Goal: Manage account settings

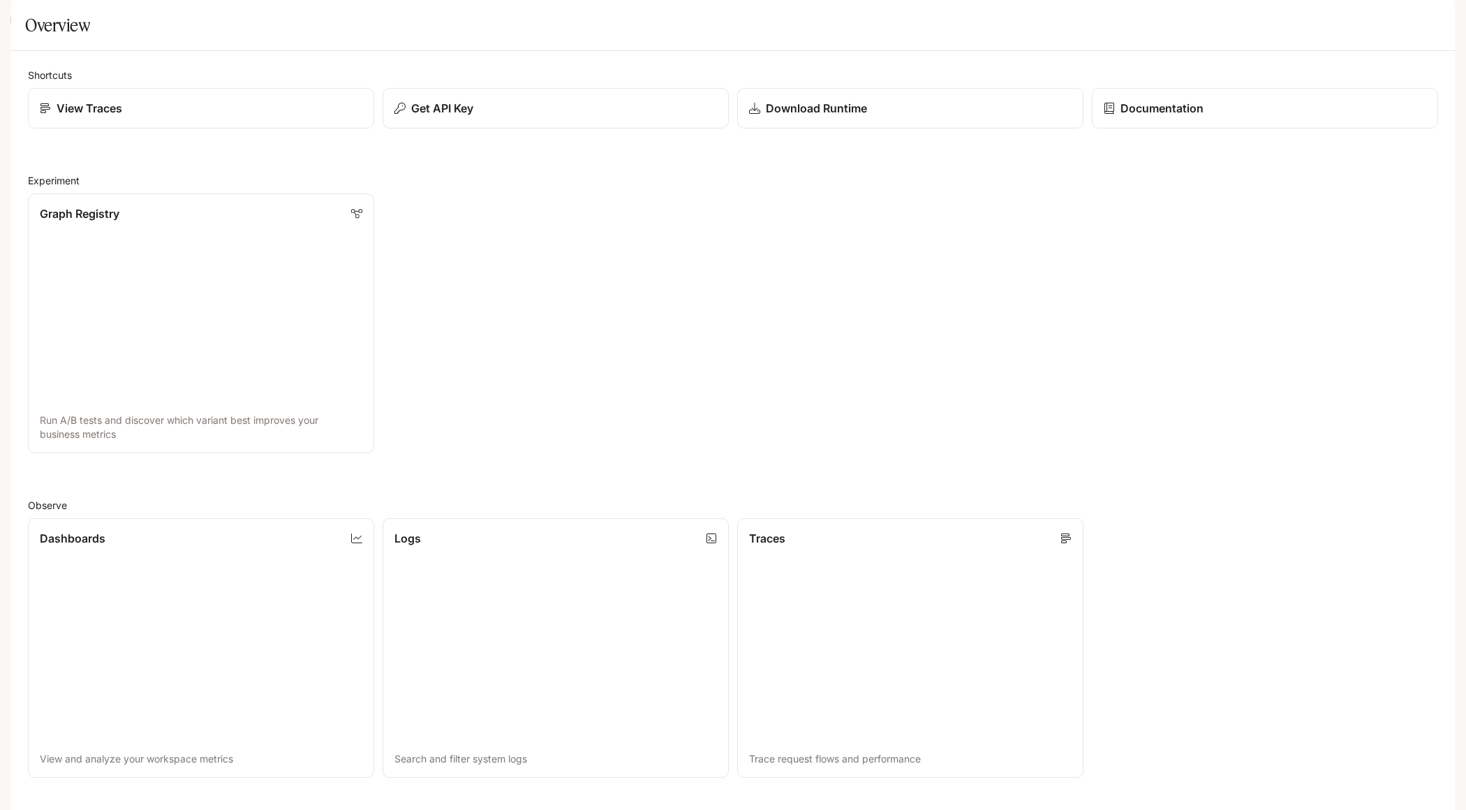
click at [21, 22] on icon "open drawer" at bounding box center [23, 20] width 14 height 14
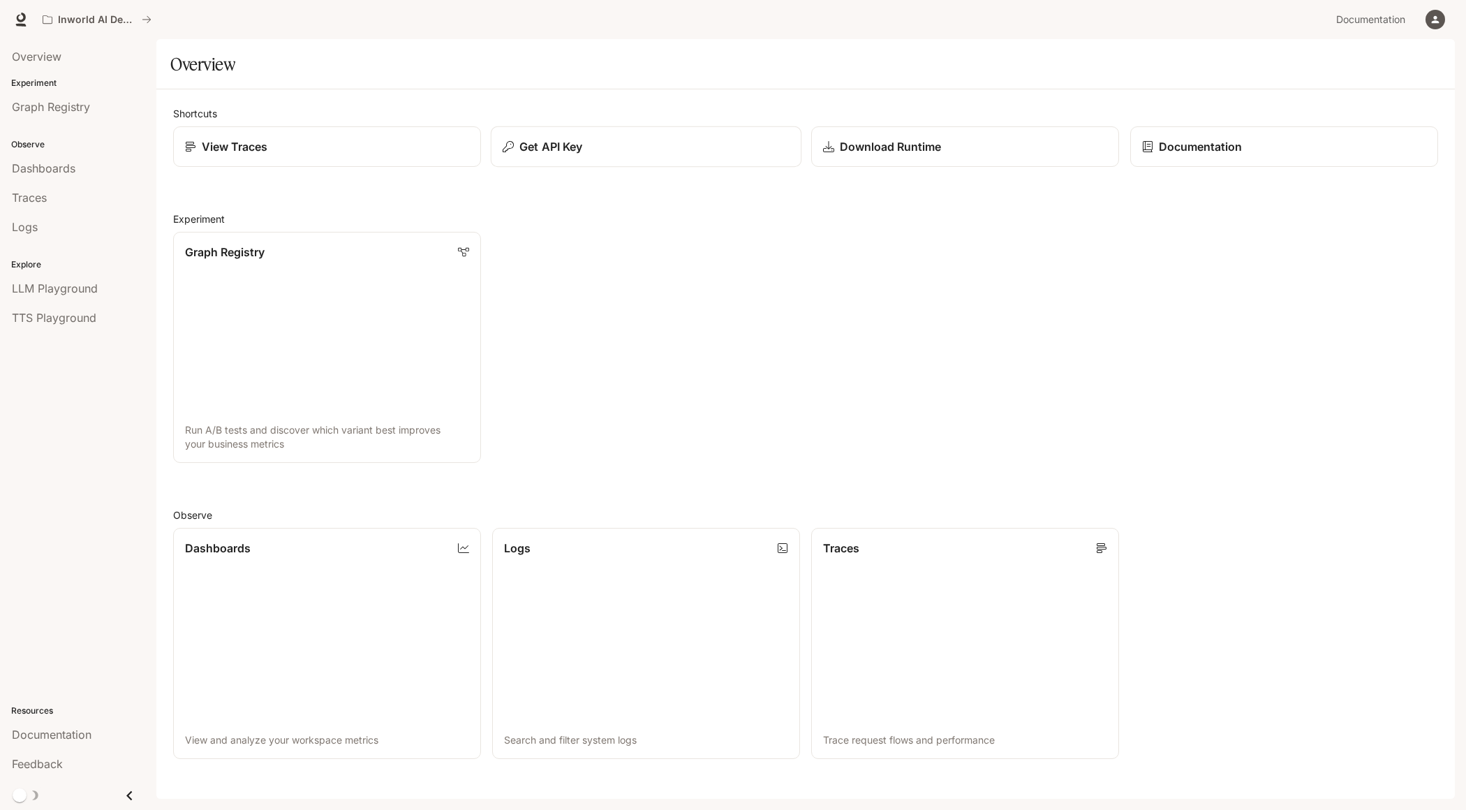
click at [612, 150] on div "Get API Key" at bounding box center [646, 146] width 287 height 17
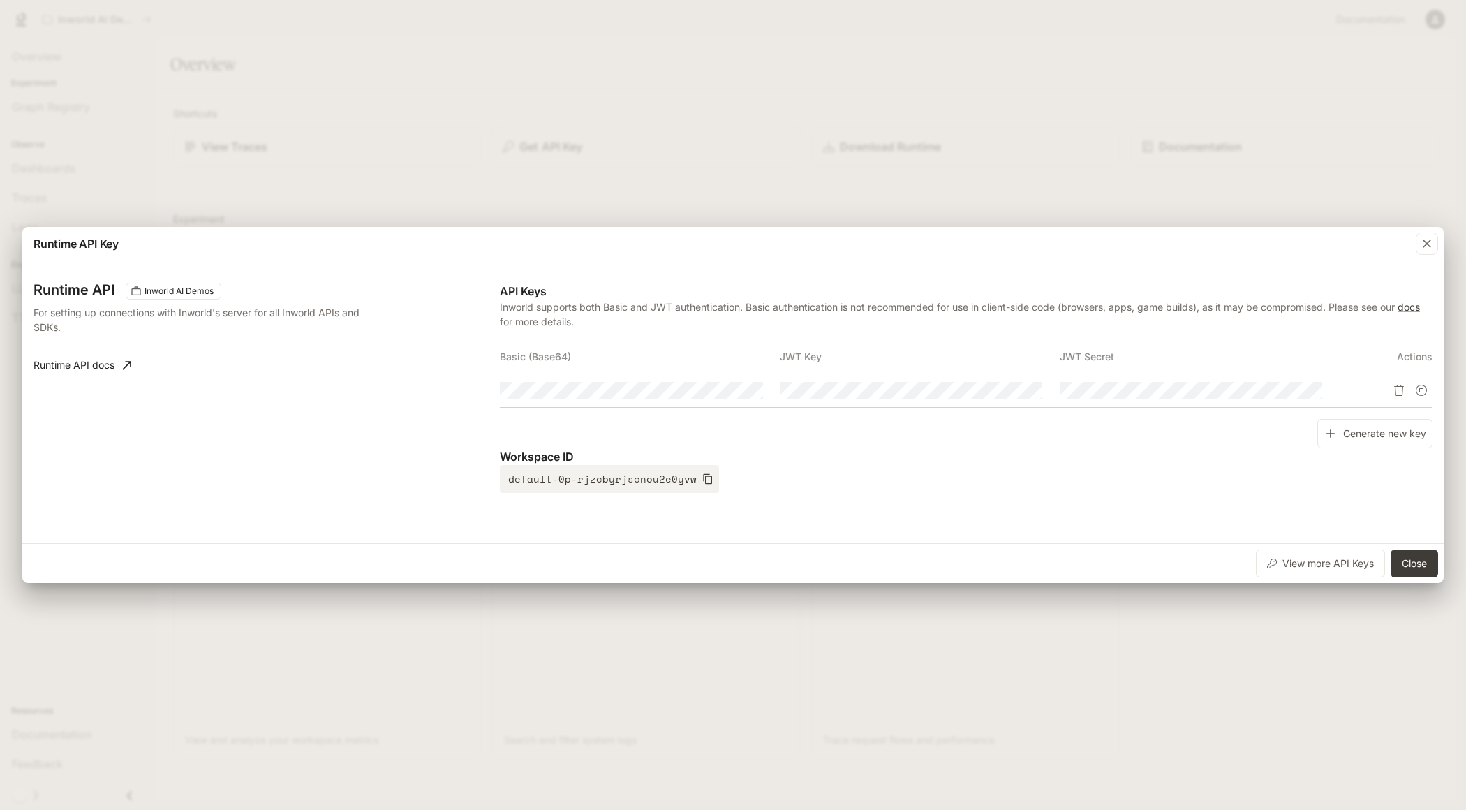
click at [612, 150] on div "Runtime API Key Runtime API Inworld AI Demos For setting up connections with In…" at bounding box center [733, 405] width 1466 height 810
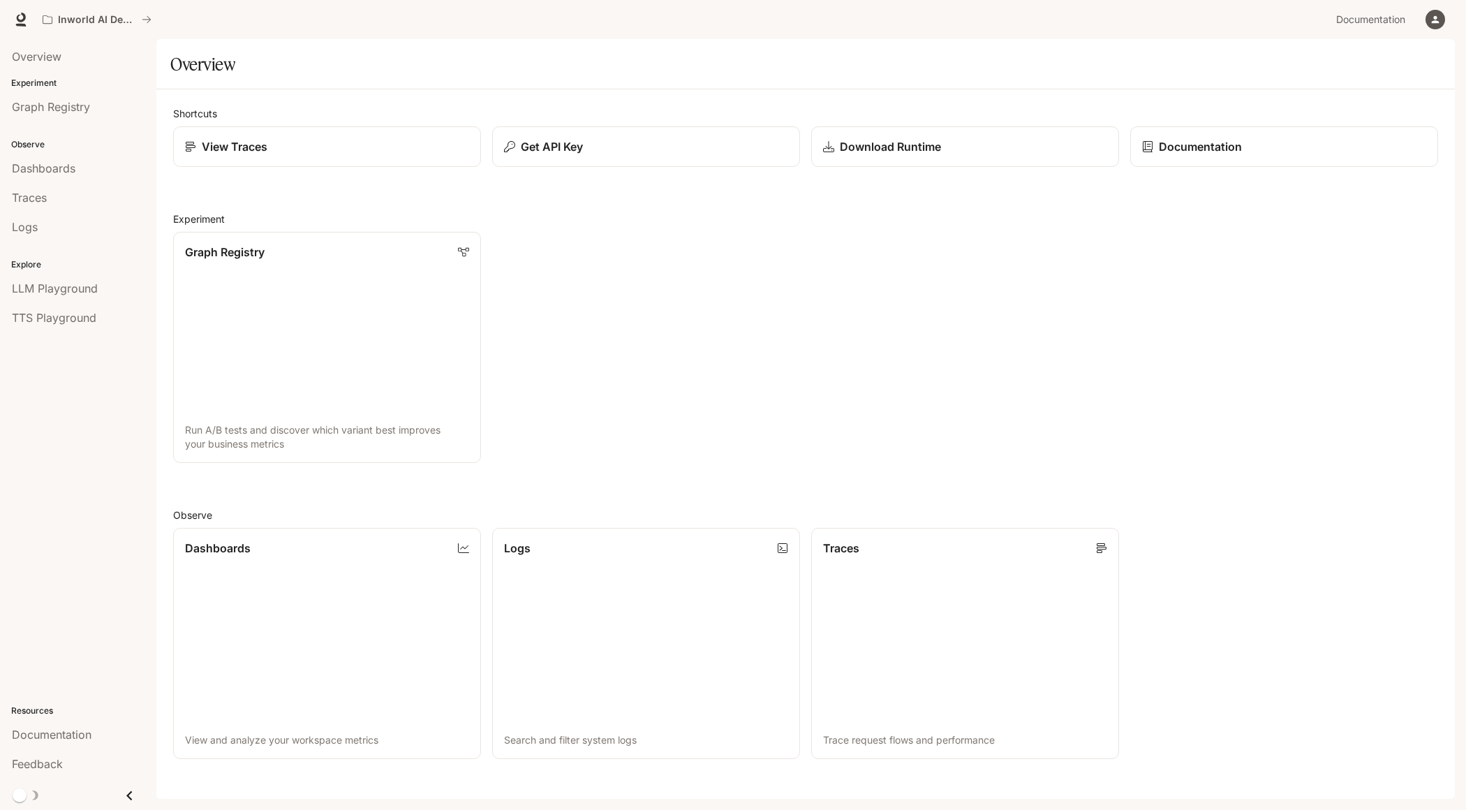
click at [1434, 14] on icon "button" at bounding box center [1435, 19] width 11 height 11
click at [1285, 101] on span "Billing" at bounding box center [1348, 103] width 180 height 14
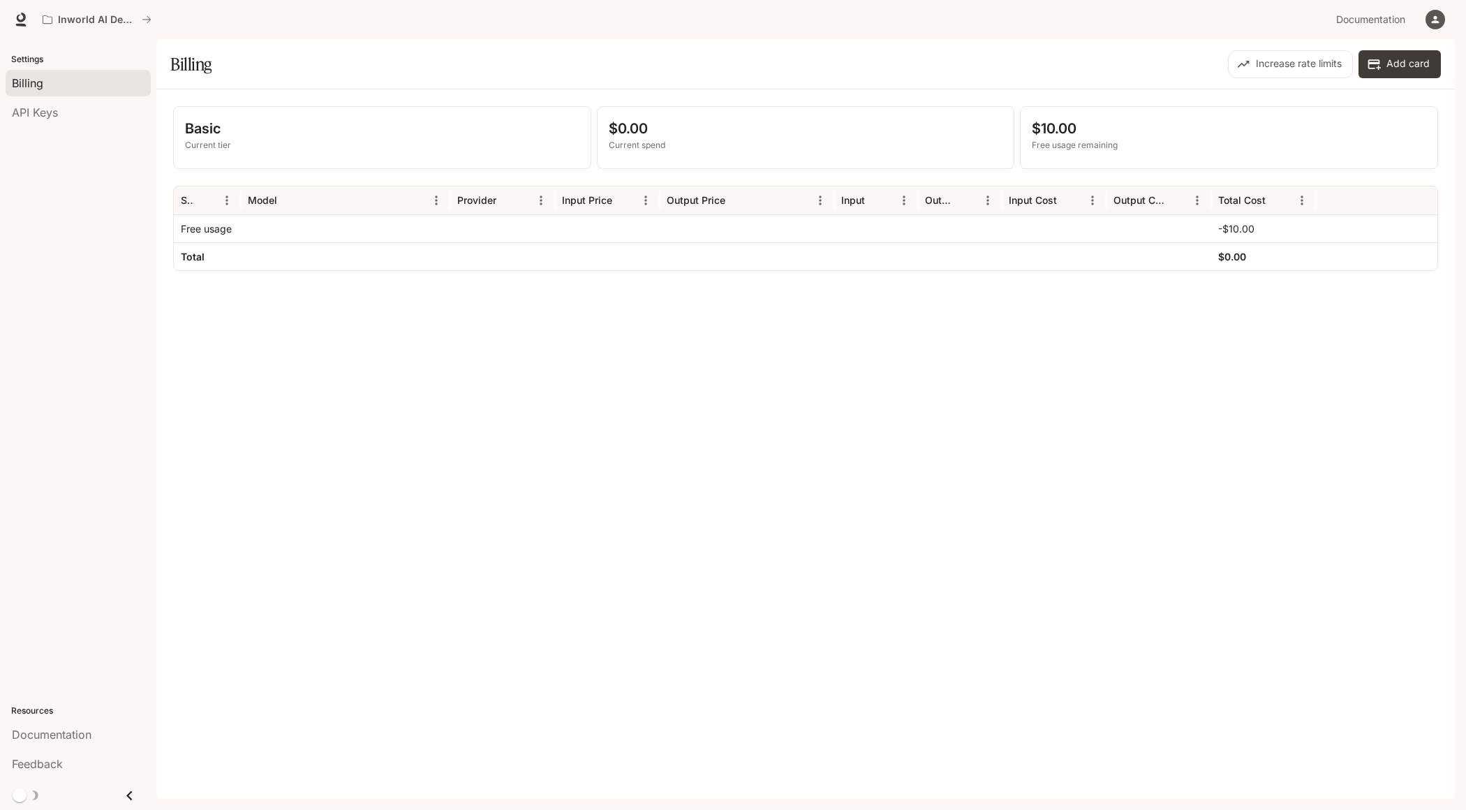
click at [1061, 130] on p "$10.00" at bounding box center [1229, 128] width 394 height 21
click at [978, 327] on div "Basic Current tier $0.00 Current spend $10.00 Free usage remaining Service Mode…" at bounding box center [805, 443] width 1299 height 709
click at [910, 308] on div "Basic Current tier $0.00 Current spend $10.00 Free usage remaining Service Mode…" at bounding box center [805, 443] width 1299 height 709
click at [864, 270] on div "Basic Current tier $0.00 Current spend $10.00 Free usage remaining Service Mode…" at bounding box center [805, 443] width 1299 height 709
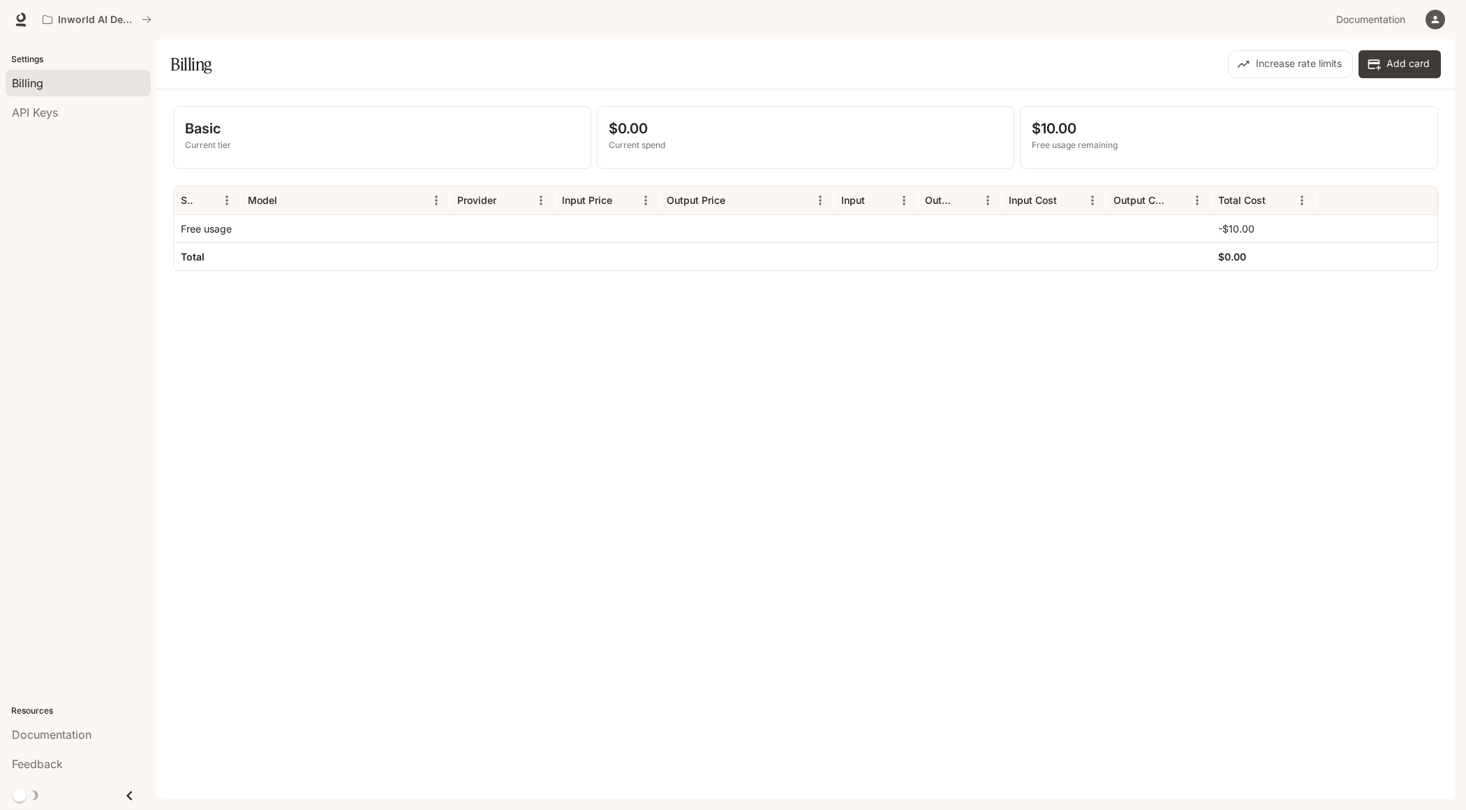
click at [903, 277] on div "Basic Current tier $0.00 Current spend $10.00 Free usage remaining Service Mode…" at bounding box center [805, 443] width 1299 height 709
